Goal: Check status: Check status

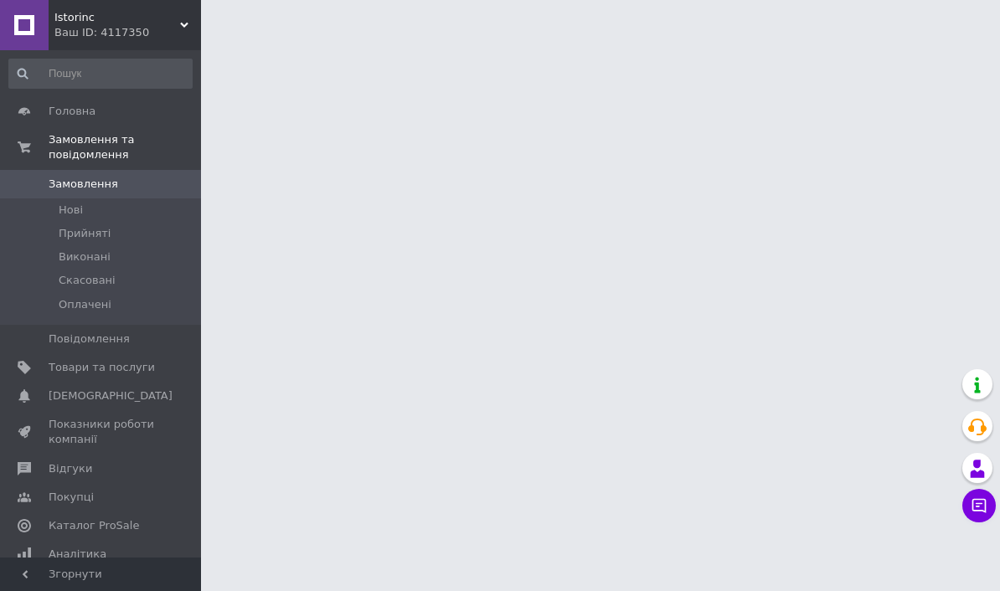
click at [70, 232] on span "Прийняті" at bounding box center [85, 233] width 52 height 15
